Goal: Navigation & Orientation: Find specific page/section

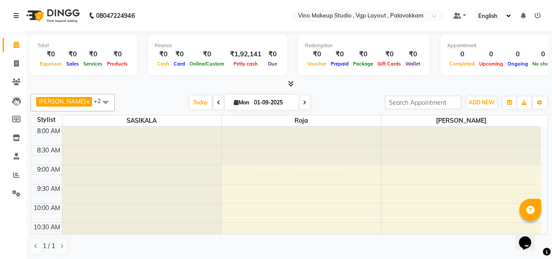
click at [290, 82] on icon at bounding box center [291, 83] width 6 height 7
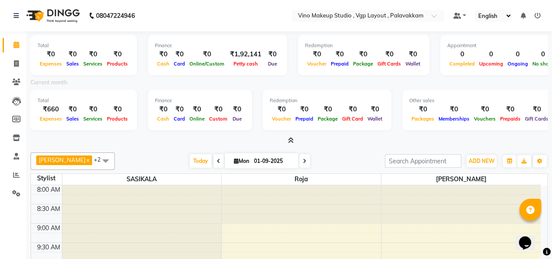
click at [288, 136] on span at bounding box center [289, 140] width 9 height 9
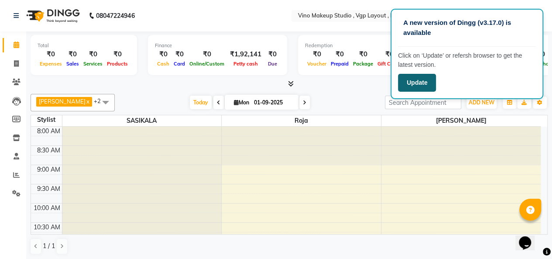
click at [413, 80] on button "Update" at bounding box center [417, 83] width 38 height 18
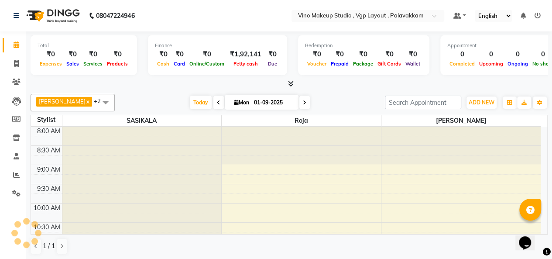
scroll to position [152, 0]
